Goal: Check status: Check status

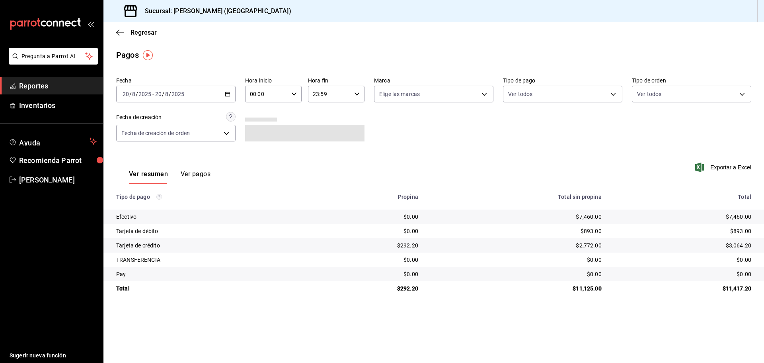
click at [229, 94] on icon "button" at bounding box center [228, 94] width 6 height 6
click at [58, 84] on span "Reportes" at bounding box center [58, 85] width 78 height 11
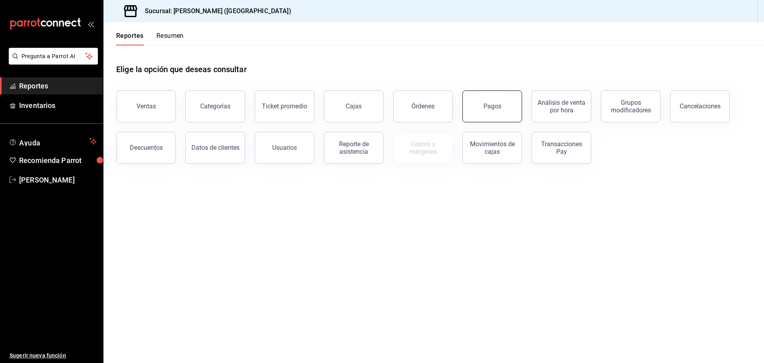
click at [481, 110] on button "Pagos" at bounding box center [493, 106] width 60 height 32
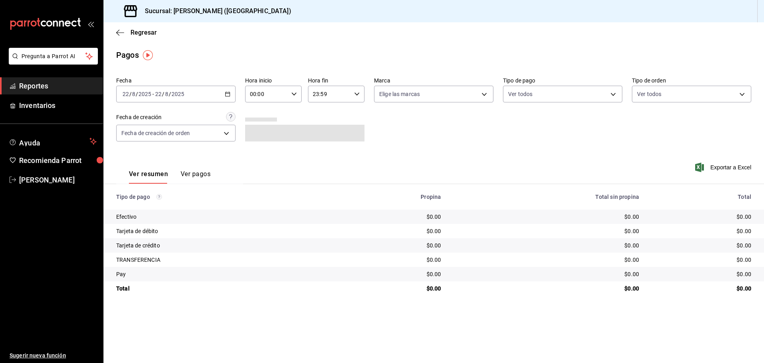
click at [231, 91] on div "[DATE] [DATE] - [DATE] [DATE]" at bounding box center [175, 94] width 119 height 17
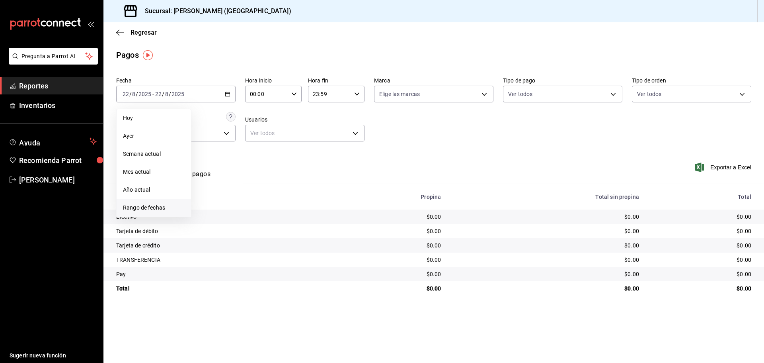
click at [150, 204] on span "Rango de fechas" at bounding box center [154, 207] width 62 height 8
click at [240, 203] on button "20" at bounding box center [236, 199] width 14 height 14
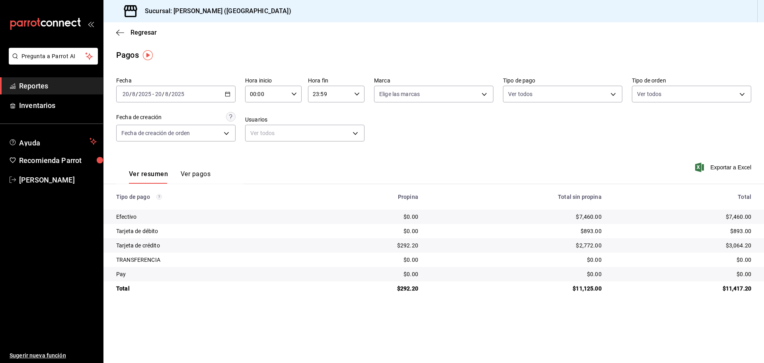
click at [227, 93] on icon "button" at bounding box center [228, 94] width 6 height 6
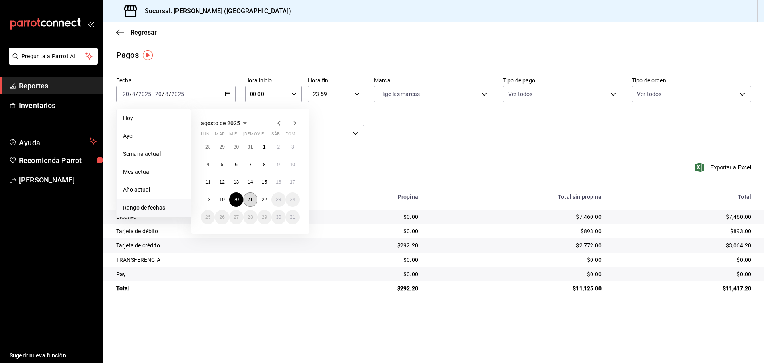
click at [248, 197] on abbr "21" at bounding box center [250, 200] width 5 height 6
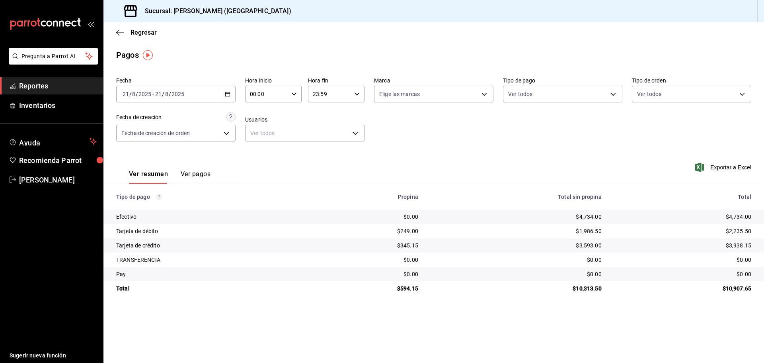
click at [231, 95] on div "[DATE] [DATE] - [DATE] [DATE]" at bounding box center [175, 94] width 119 height 17
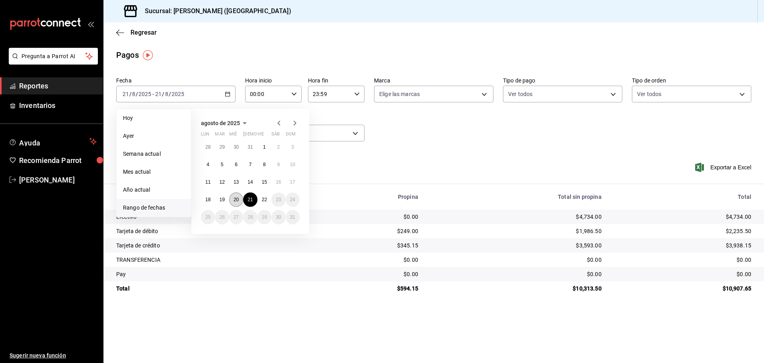
click at [237, 198] on abbr "20" at bounding box center [236, 200] width 5 height 6
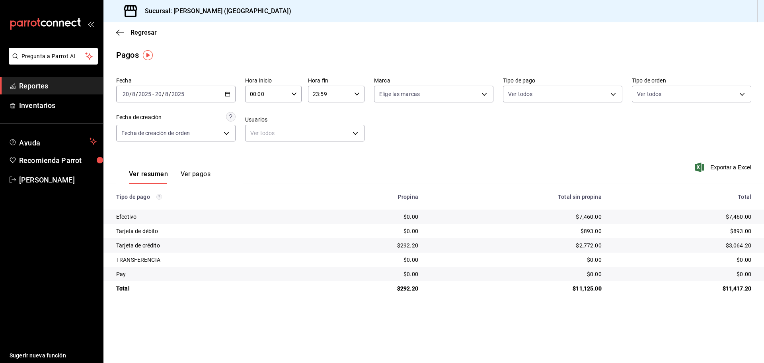
click at [225, 97] on div "[DATE] [DATE] - [DATE] [DATE]" at bounding box center [175, 94] width 119 height 17
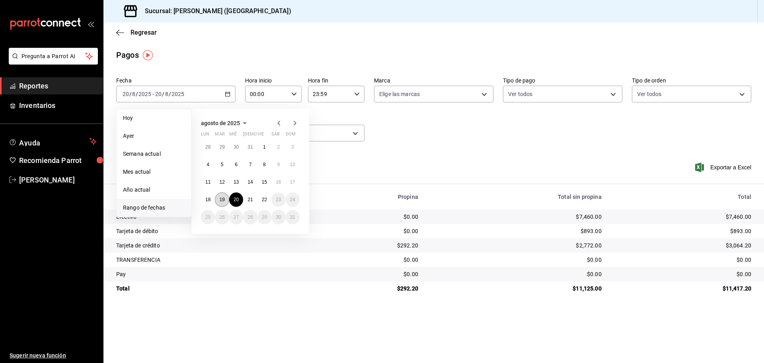
click at [219, 198] on button "19" at bounding box center [222, 199] width 14 height 14
